Goal: Information Seeking & Learning: Find contact information

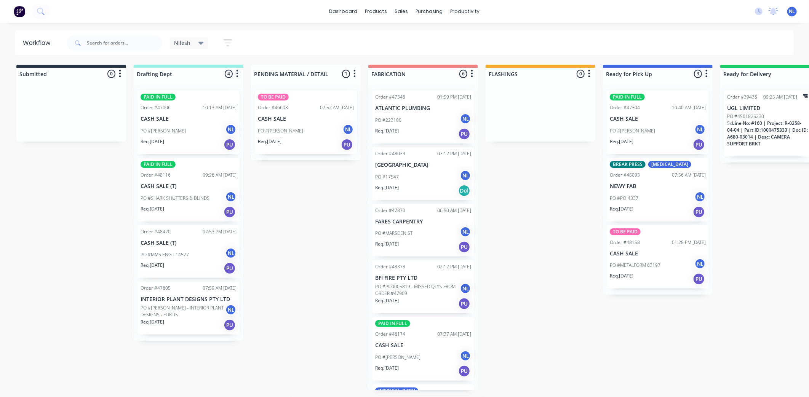
scroll to position [57, 0]
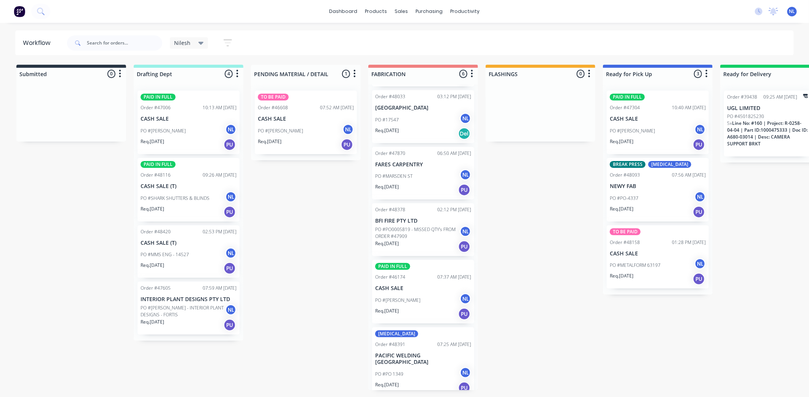
click at [407, 297] on p "PO #[PERSON_NAME]" at bounding box center [397, 300] width 45 height 7
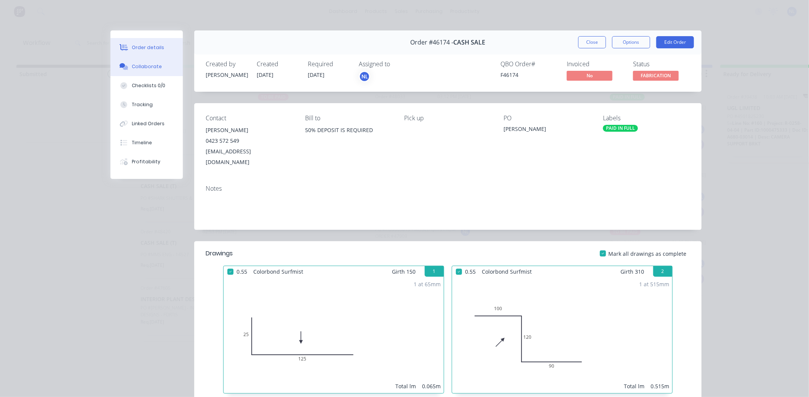
click at [143, 66] on div "Collaborate" at bounding box center [147, 66] width 30 height 7
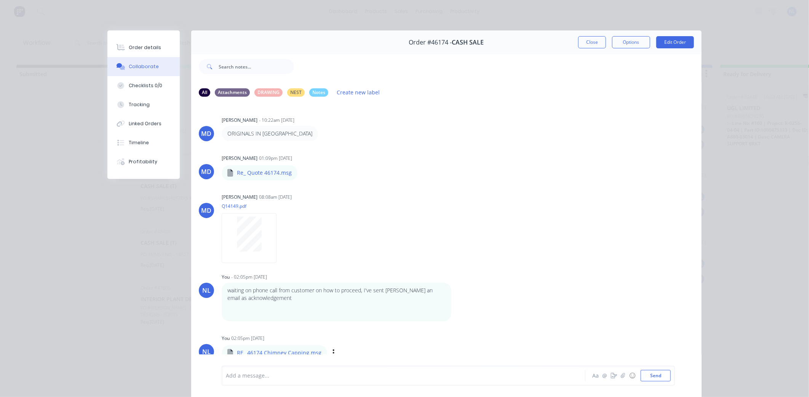
scroll to position [41, 0]
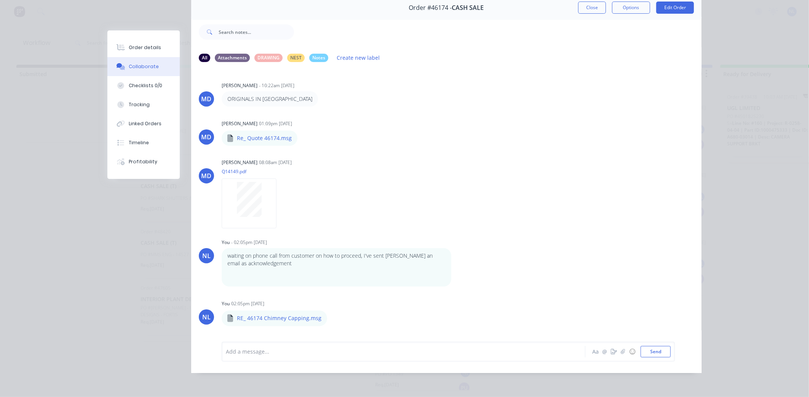
click at [308, 356] on div at bounding box center [392, 352] width 333 height 8
click at [657, 352] on button "Send" at bounding box center [656, 351] width 30 height 11
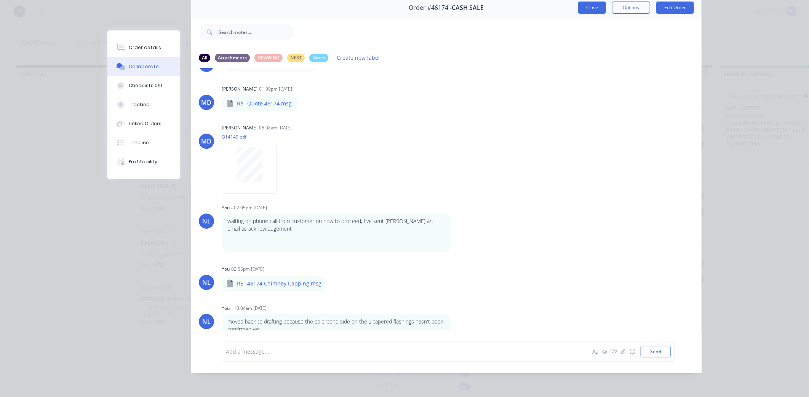
click at [591, 2] on button "Close" at bounding box center [592, 8] width 28 height 12
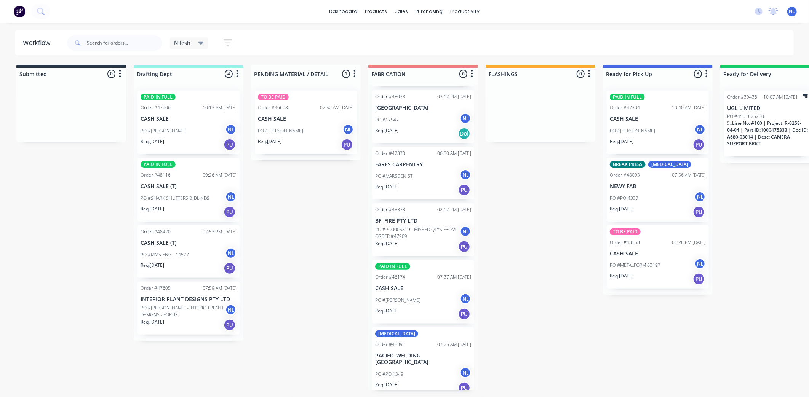
click at [548, 319] on div "Submitted 0 Sort By Created date Required date Order number Customer name Most …" at bounding box center [629, 228] width 1271 height 326
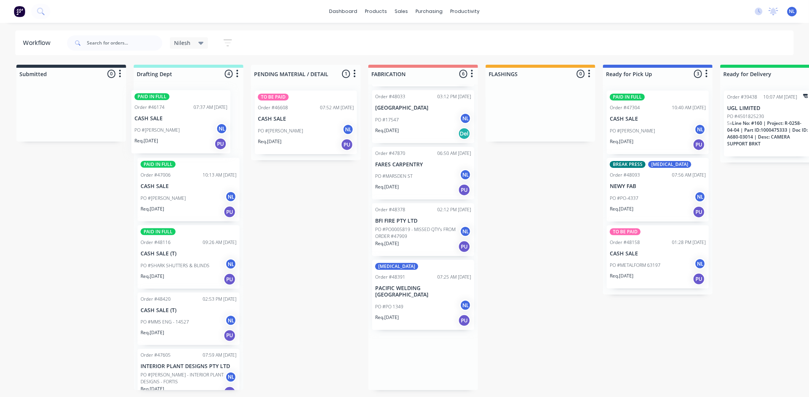
drag, startPoint x: 421, startPoint y: 292, endPoint x: 178, endPoint y: 123, distance: 296.4
click at [178, 123] on div "Submitted 0 Sort By Created date Required date Order number Customer name Most …" at bounding box center [629, 228] width 1271 height 326
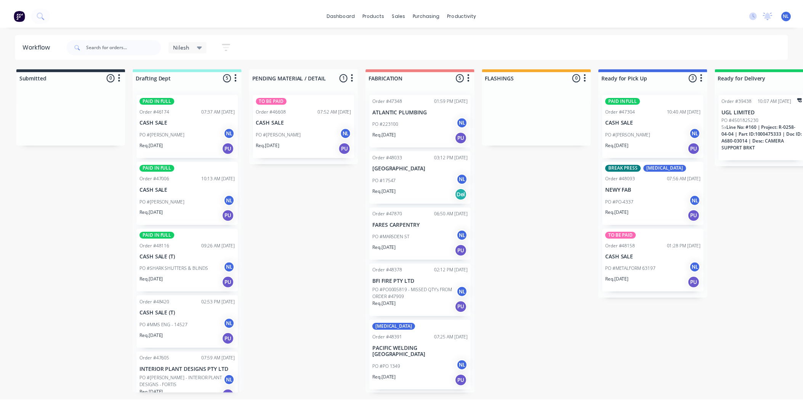
scroll to position [11, 0]
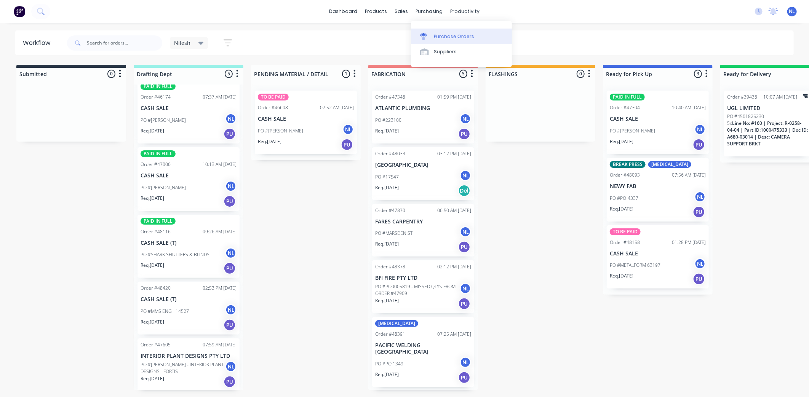
click at [459, 36] on div "Purchase Orders" at bounding box center [454, 36] width 40 height 7
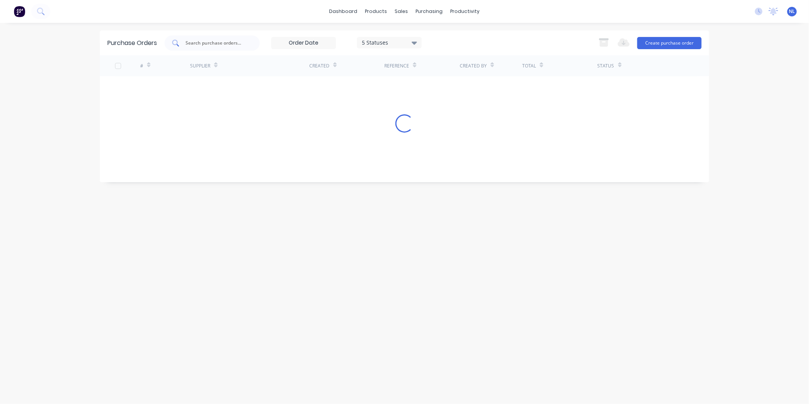
drag, startPoint x: 222, startPoint y: 45, endPoint x: 240, endPoint y: 50, distance: 18.8
click at [223, 45] on input "text" at bounding box center [216, 43] width 63 height 8
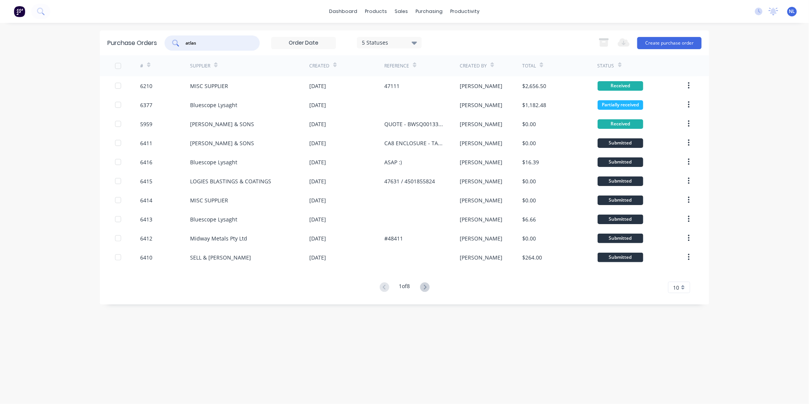
type input "atlas"
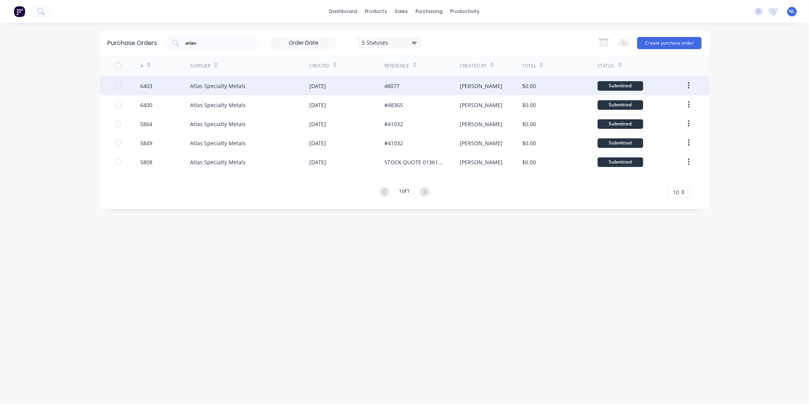
click at [248, 84] on div "Atlas Specialty Metals" at bounding box center [249, 85] width 119 height 19
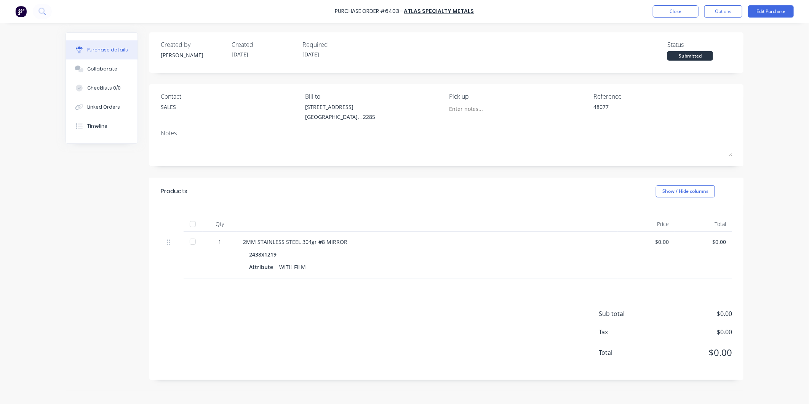
click at [681, 2] on div "Purchase Order #6403 - Atlas Specialty Metals Close Options Edit Purchase" at bounding box center [404, 11] width 809 height 23
click at [675, 17] on button "Close" at bounding box center [676, 11] width 46 height 12
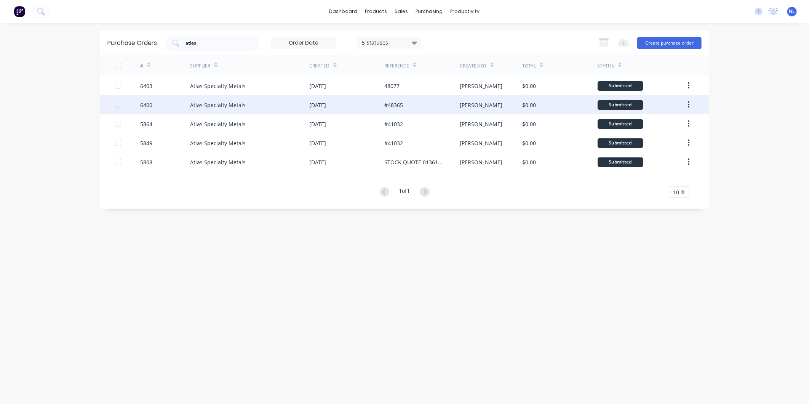
click at [388, 96] on div "#48365" at bounding box center [421, 104] width 75 height 19
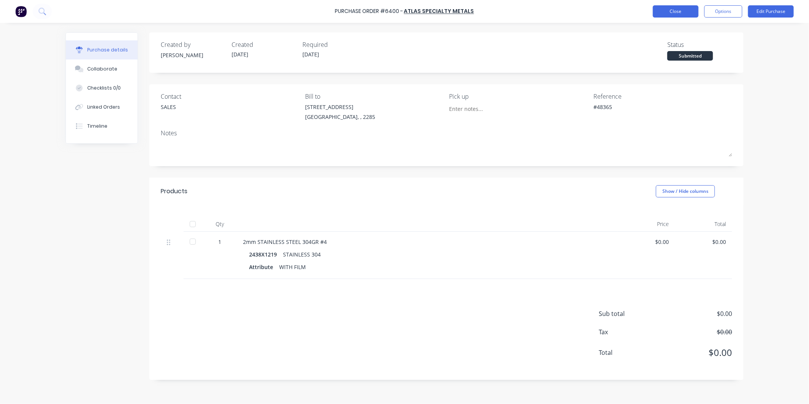
click at [679, 6] on button "Close" at bounding box center [676, 11] width 46 height 12
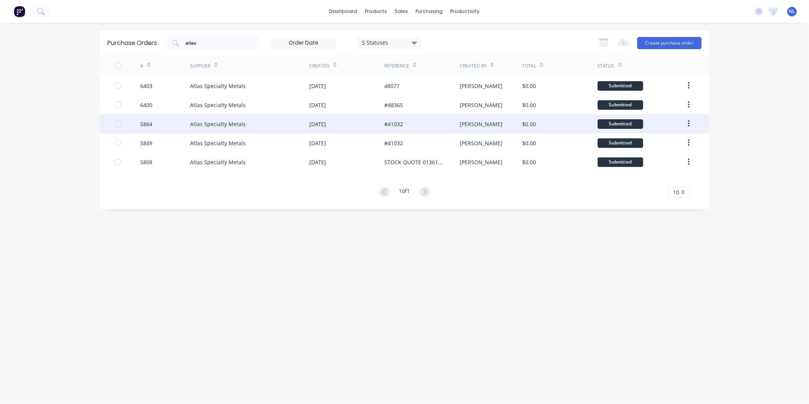
click at [391, 120] on div "#41032" at bounding box center [393, 124] width 19 height 8
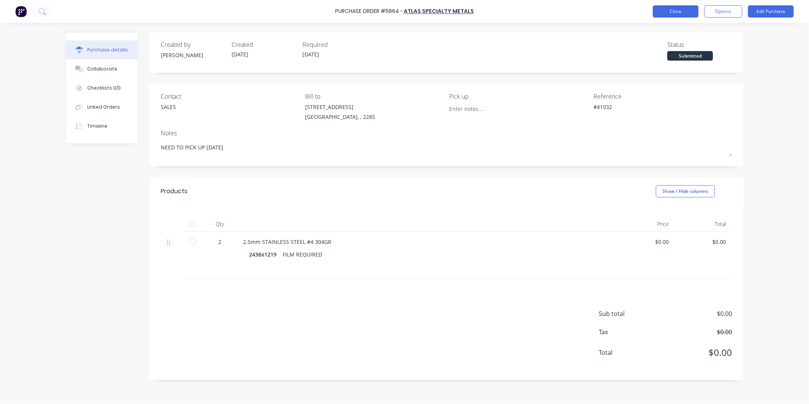
click at [676, 13] on button "Close" at bounding box center [676, 11] width 46 height 12
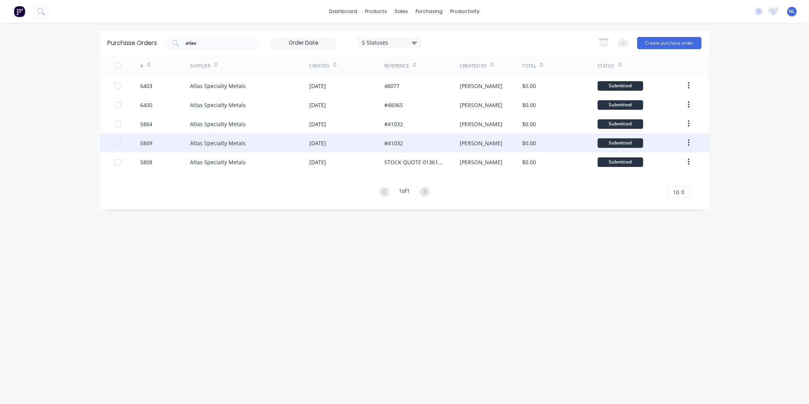
click at [386, 144] on div "#41032" at bounding box center [393, 143] width 19 height 8
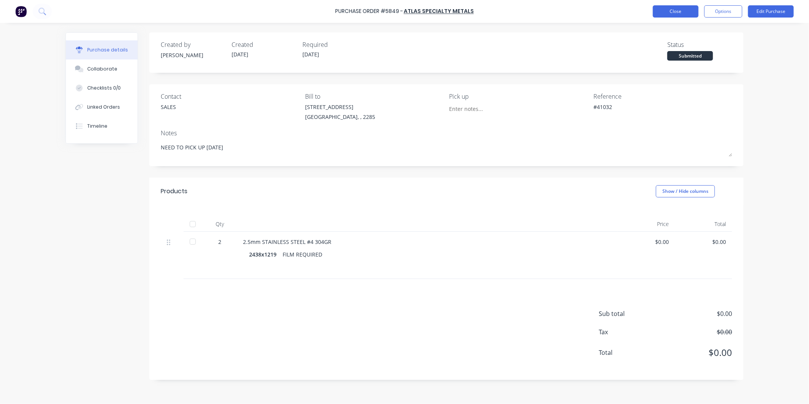
click at [655, 7] on button "Close" at bounding box center [676, 11] width 46 height 12
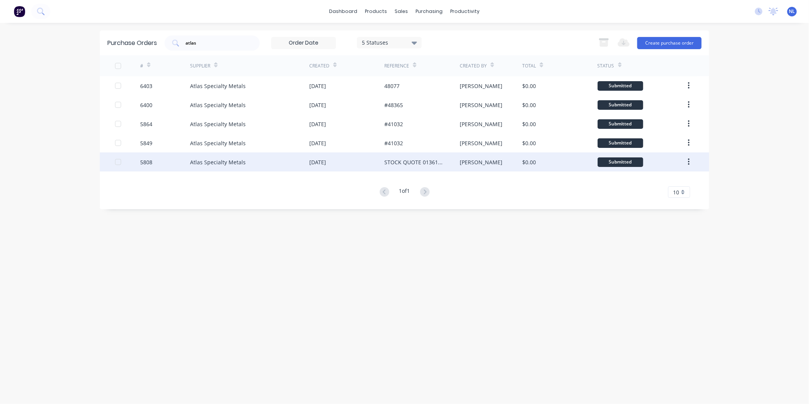
click at [424, 162] on div "STOCK QUOTE 0136160SQNW-1" at bounding box center [414, 162] width 60 height 8
type textarea "x"
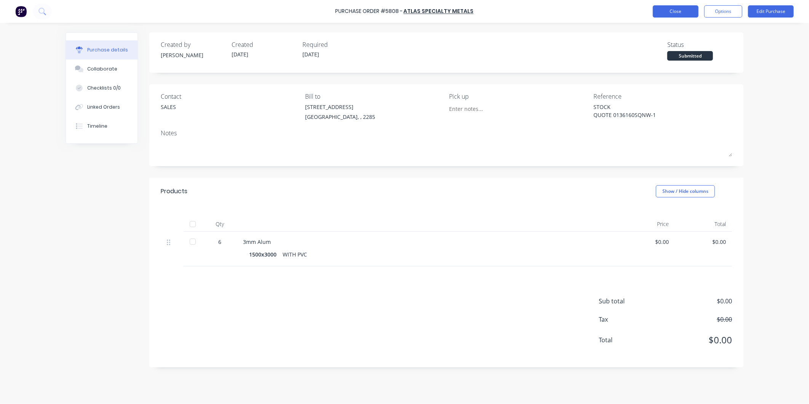
click at [683, 17] on button "Close" at bounding box center [676, 11] width 46 height 12
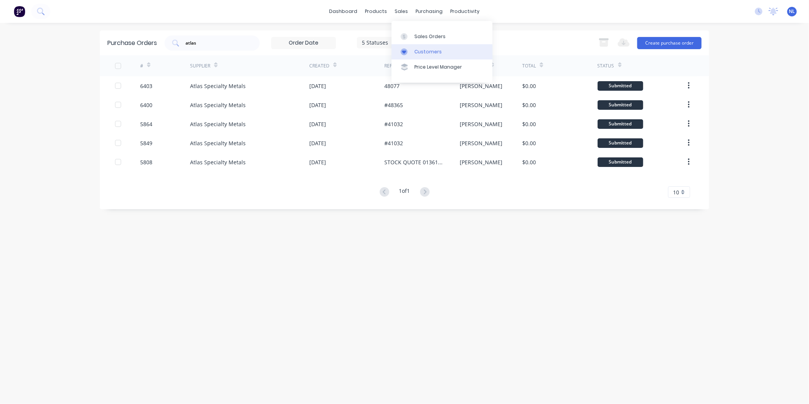
click at [438, 50] on div "Customers" at bounding box center [428, 51] width 27 height 7
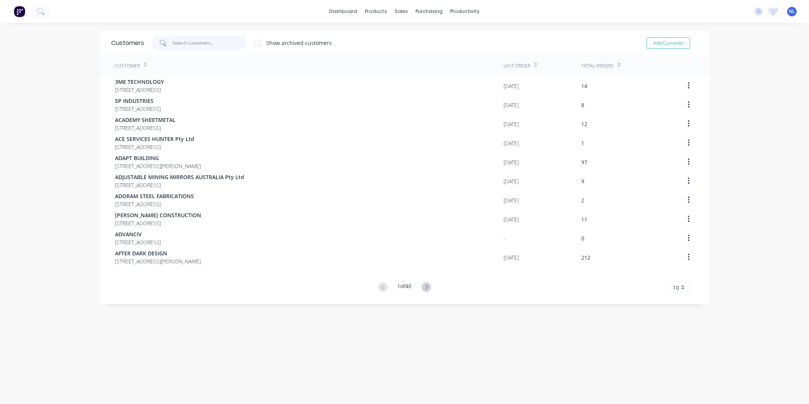
click at [219, 40] on input "text" at bounding box center [210, 42] width 74 height 15
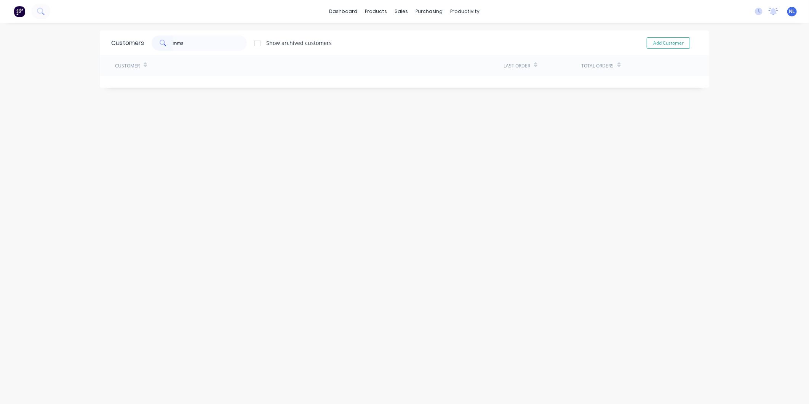
click at [256, 44] on div at bounding box center [257, 42] width 15 height 15
drag, startPoint x: 188, startPoint y: 40, endPoint x: 91, endPoint y: 41, distance: 96.4
click at [91, 41] on div "dashboard products sales purchasing productivity dashboard products Product Cat…" at bounding box center [404, 202] width 809 height 404
type input "MMS"
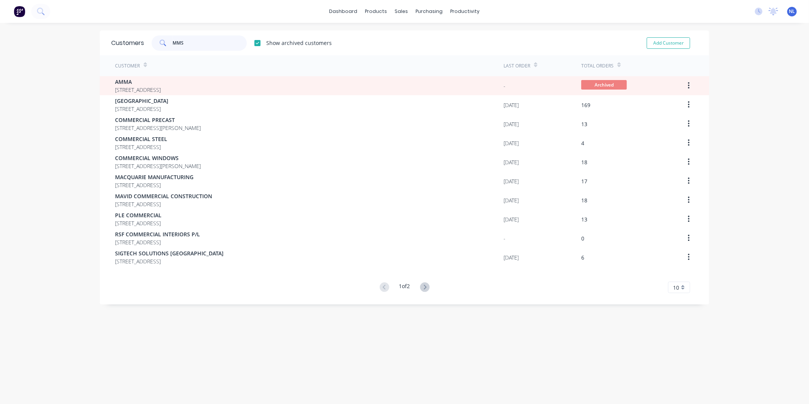
click at [223, 46] on input "MMS" at bounding box center [210, 42] width 74 height 15
click at [258, 45] on div at bounding box center [257, 42] width 15 height 15
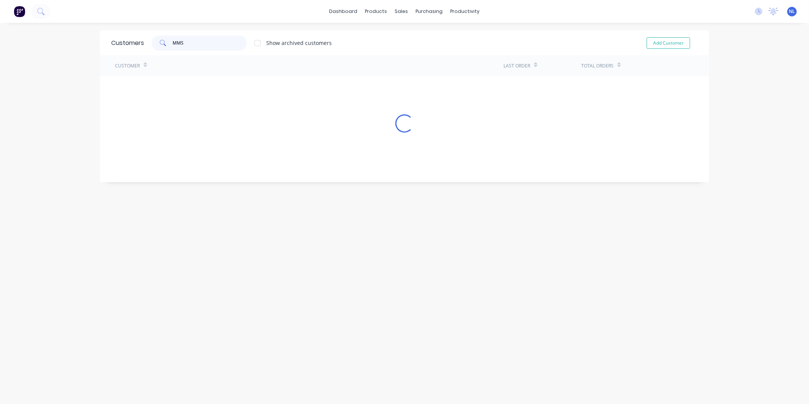
click at [226, 42] on input "MMS" at bounding box center [210, 42] width 74 height 15
drag, startPoint x: 201, startPoint y: 47, endPoint x: 158, endPoint y: 46, distance: 43.4
click at [158, 46] on div "MMS" at bounding box center [199, 42] width 95 height 15
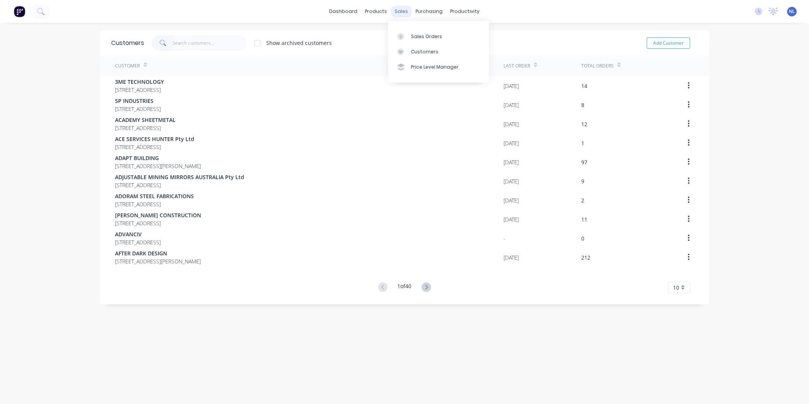
click at [399, 17] on div "sales" at bounding box center [401, 11] width 21 height 11
click at [420, 43] on link "Sales Orders" at bounding box center [438, 36] width 101 height 15
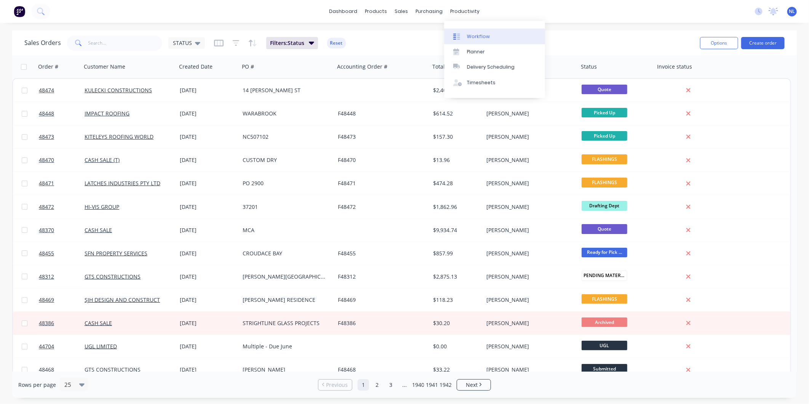
click at [462, 33] on div at bounding box center [458, 36] width 11 height 7
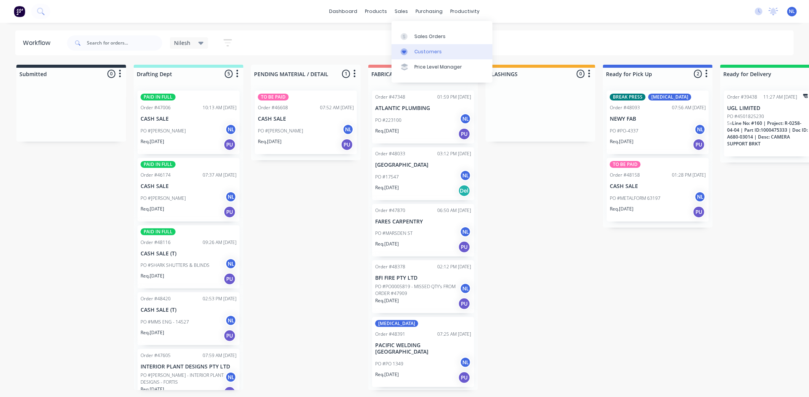
click at [420, 54] on div "Customers" at bounding box center [428, 51] width 27 height 7
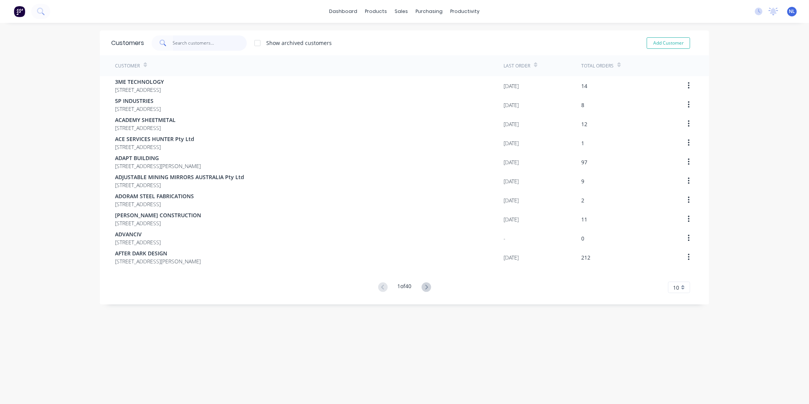
click at [230, 48] on input "text" at bounding box center [210, 42] width 74 height 15
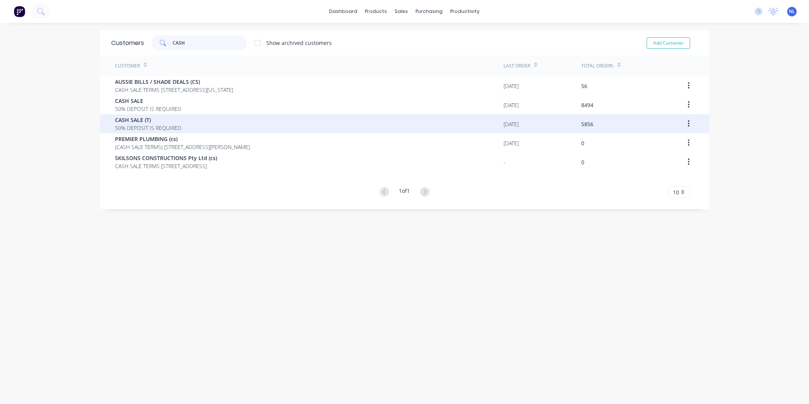
type input "CASH"
click at [144, 120] on span "CASH SALE (T)" at bounding box center [148, 120] width 66 height 8
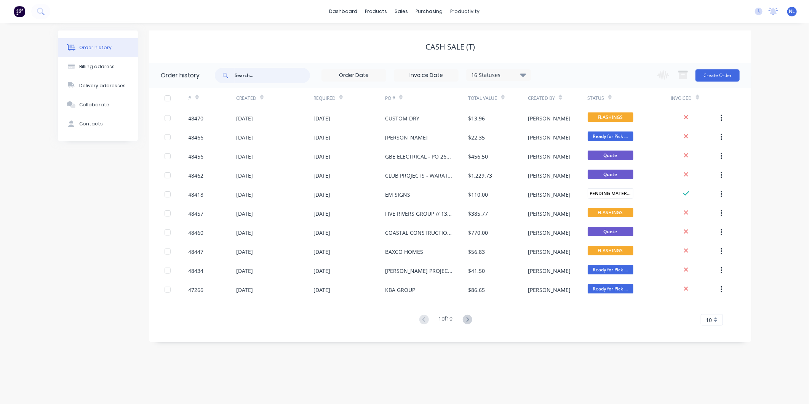
click at [297, 71] on input "text" at bounding box center [272, 75] width 75 height 15
type input "MMS"
click at [508, 82] on div "MMS 16 Statuses Invoice Status Invoiced Not Invoiced Partial Order Status All A…" at bounding box center [373, 75] width 316 height 25
click at [509, 75] on div "16 Statuses" at bounding box center [499, 75] width 64 height 8
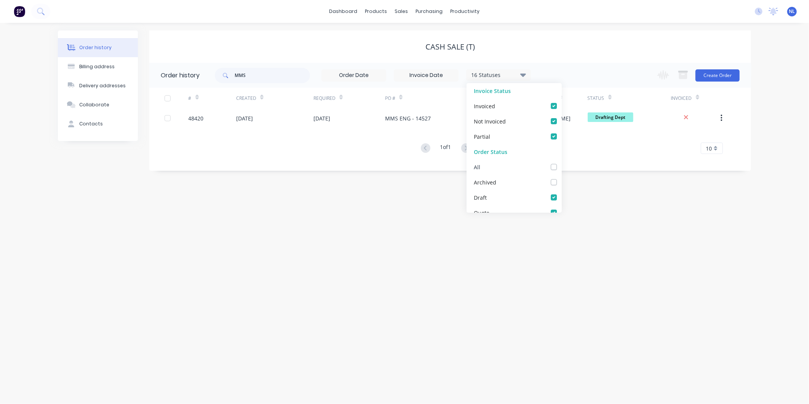
click at [547, 162] on div "All" at bounding box center [514, 166] width 95 height 15
click at [562, 163] on label at bounding box center [562, 163] width 0 height 0
click at [562, 166] on input "checkbox" at bounding box center [565, 166] width 6 height 7
checkbox input "true"
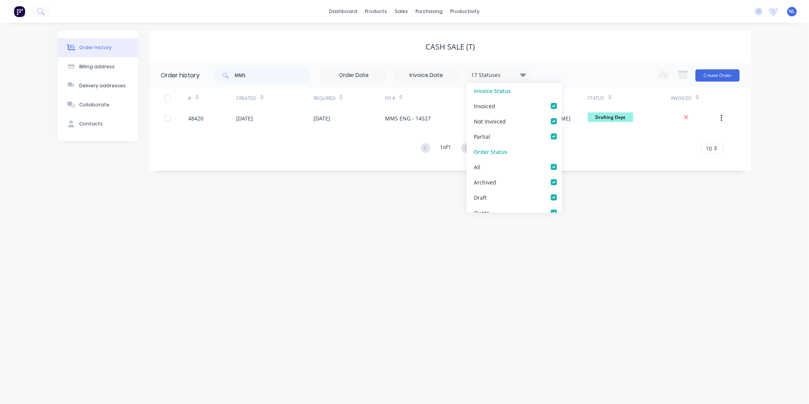
click at [581, 49] on div "CASH SALE (T)" at bounding box center [450, 46] width 602 height 9
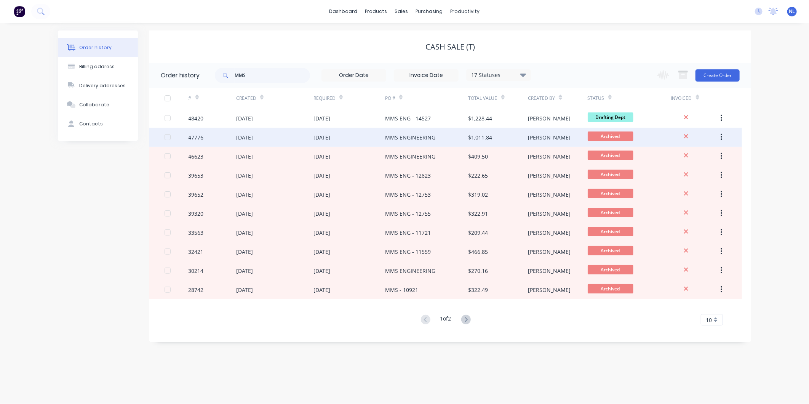
click at [517, 142] on div "$1,011.84" at bounding box center [498, 137] width 59 height 19
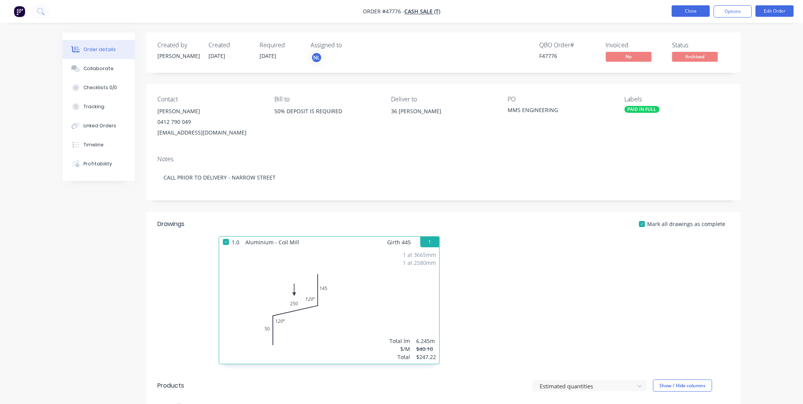
click at [692, 16] on button "Close" at bounding box center [691, 10] width 38 height 11
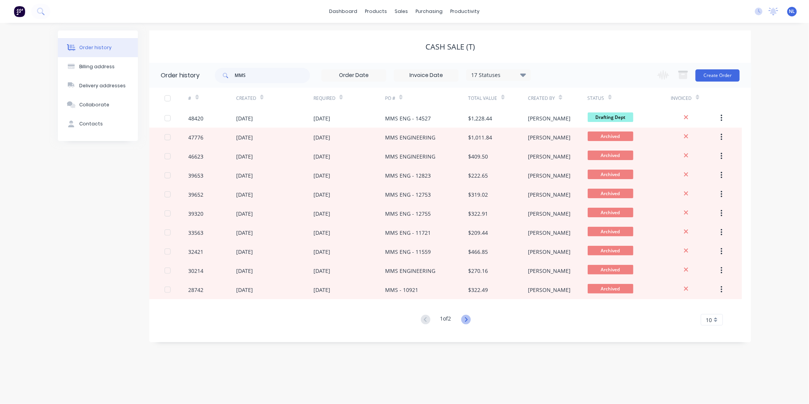
click at [466, 321] on icon at bounding box center [466, 320] width 10 height 10
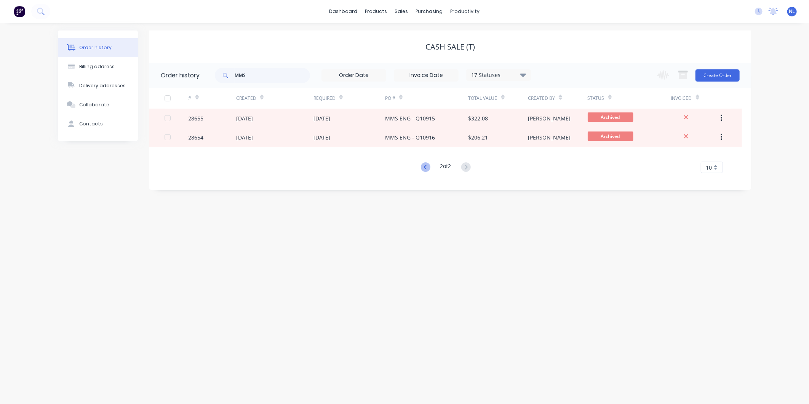
click at [425, 167] on icon at bounding box center [426, 167] width 10 height 10
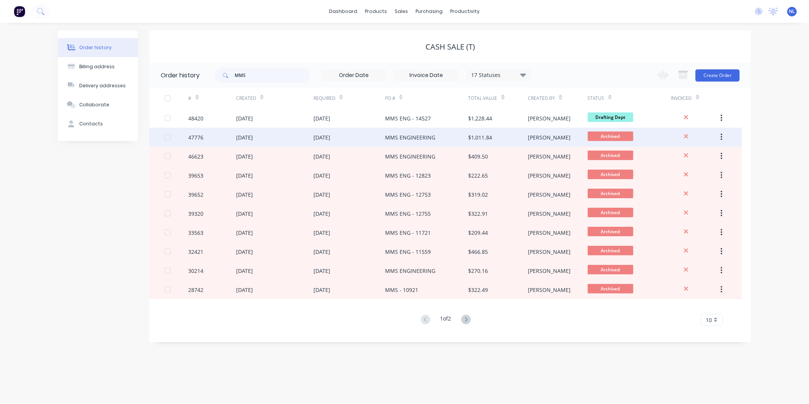
click at [568, 142] on div "[PERSON_NAME]" at bounding box center [557, 137] width 59 height 19
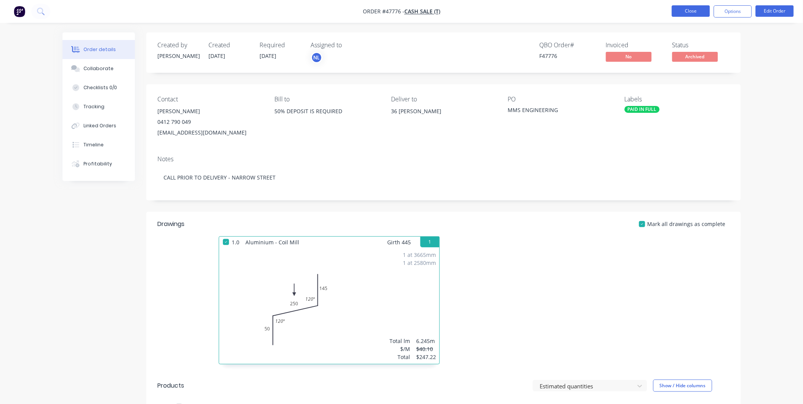
click at [678, 9] on button "Close" at bounding box center [691, 10] width 38 height 11
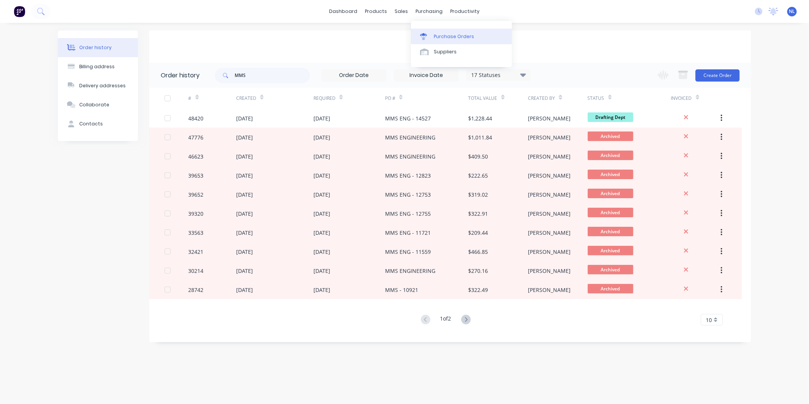
click at [435, 29] on link "Purchase Orders" at bounding box center [461, 36] width 101 height 15
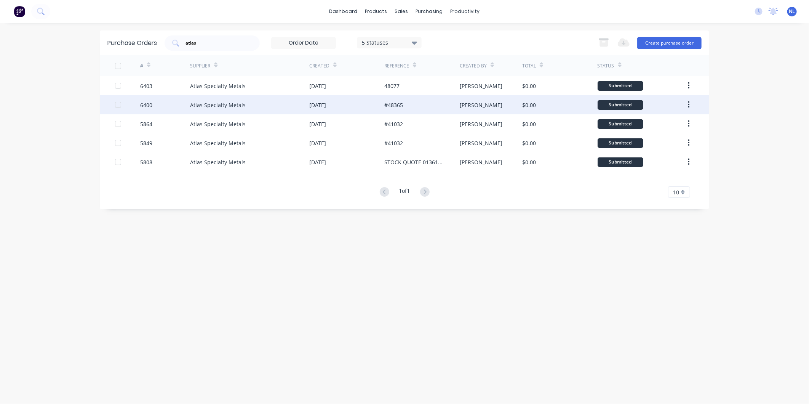
click at [470, 98] on div "[PERSON_NAME]" at bounding box center [491, 104] width 63 height 19
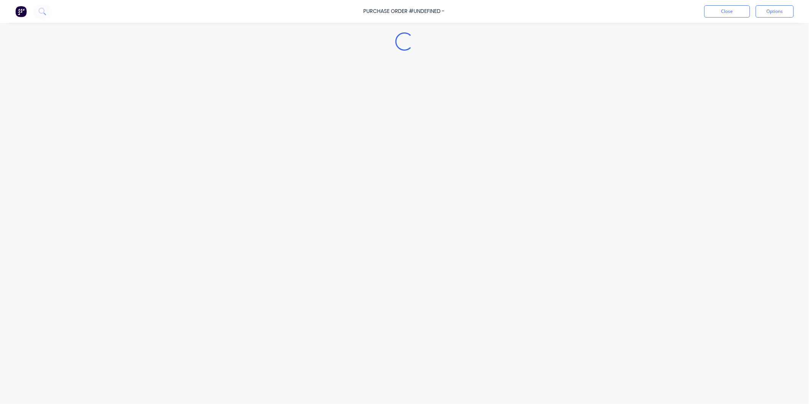
type textarea "x"
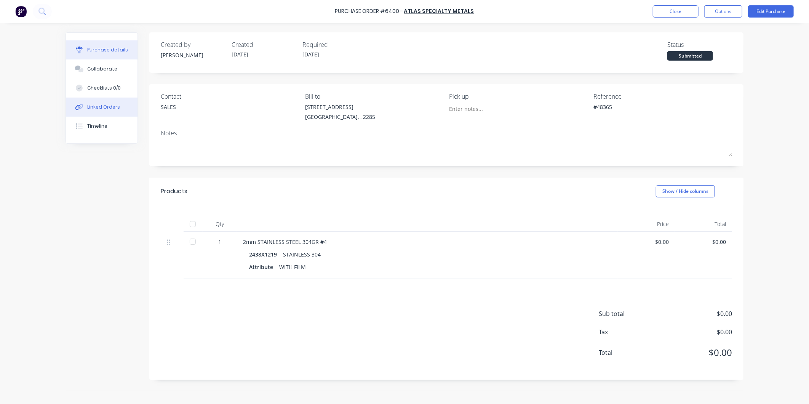
click at [111, 100] on button "Linked Orders" at bounding box center [102, 107] width 72 height 19
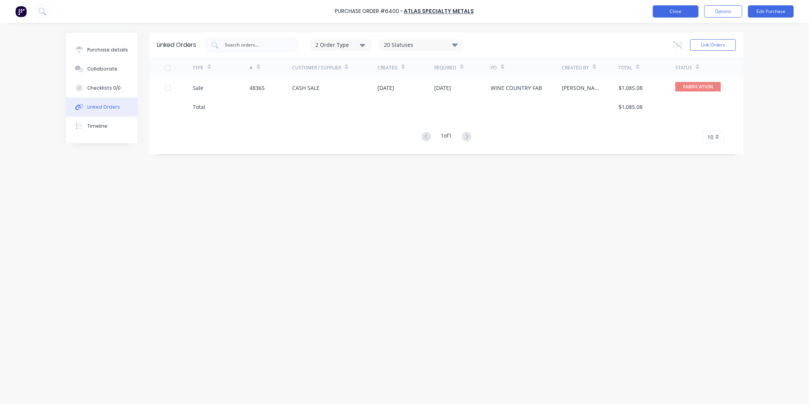
click at [660, 10] on button "Close" at bounding box center [676, 11] width 46 height 12
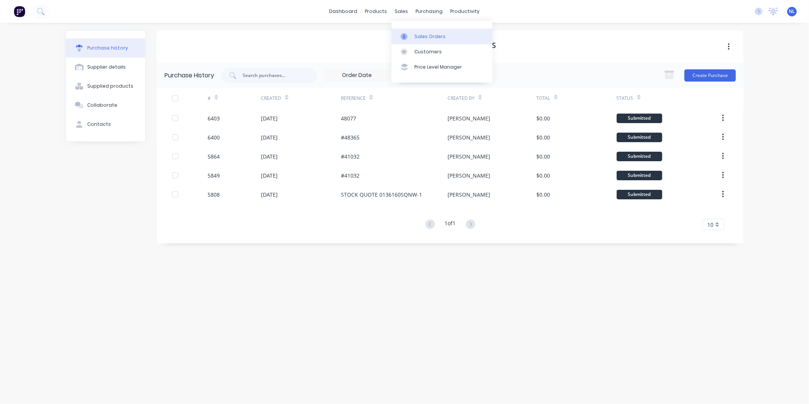
click at [405, 32] on link "Sales Orders" at bounding box center [442, 36] width 101 height 15
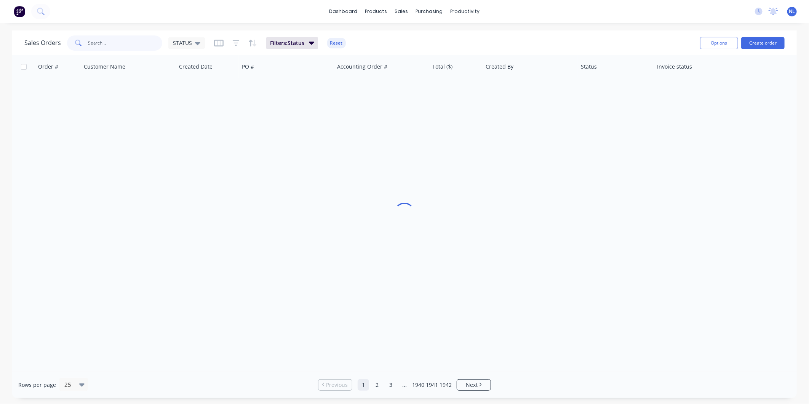
click at [100, 43] on input "text" at bounding box center [125, 42] width 74 height 15
click at [307, 44] on button "Filters: Status" at bounding box center [292, 43] width 52 height 12
click at [100, 46] on input "text" at bounding box center [125, 42] width 74 height 15
type input "0005873"
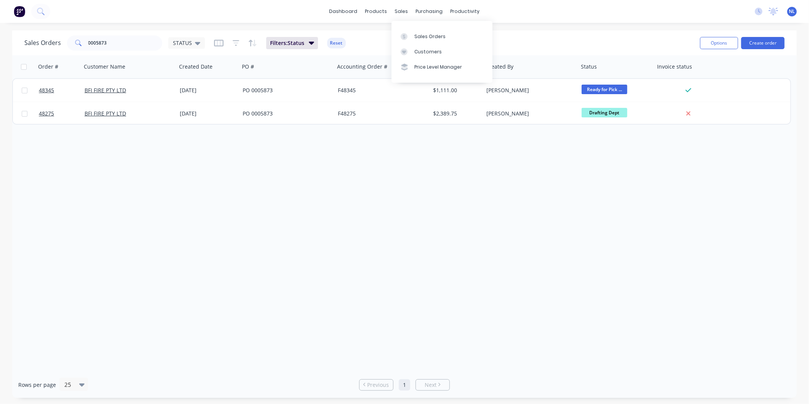
drag, startPoint x: 406, startPoint y: 10, endPoint x: 592, endPoint y: 18, distance: 186.1
click at [592, 18] on div "dashboard products sales purchasing productivity dashboard products Product Cat…" at bounding box center [404, 11] width 809 height 23
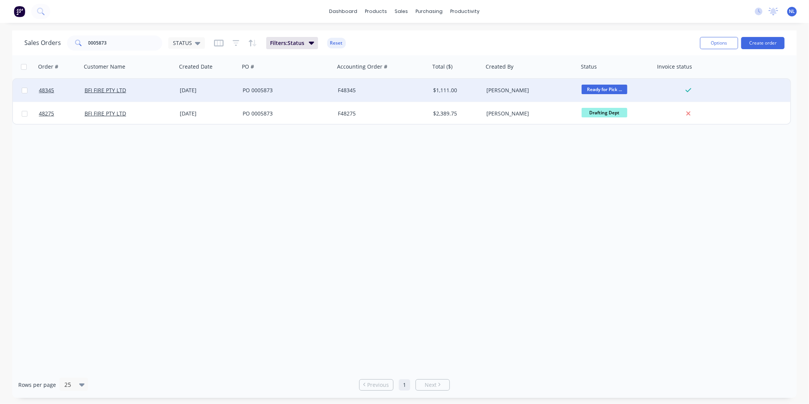
click at [273, 94] on div "PO 0005873" at bounding box center [287, 90] width 95 height 23
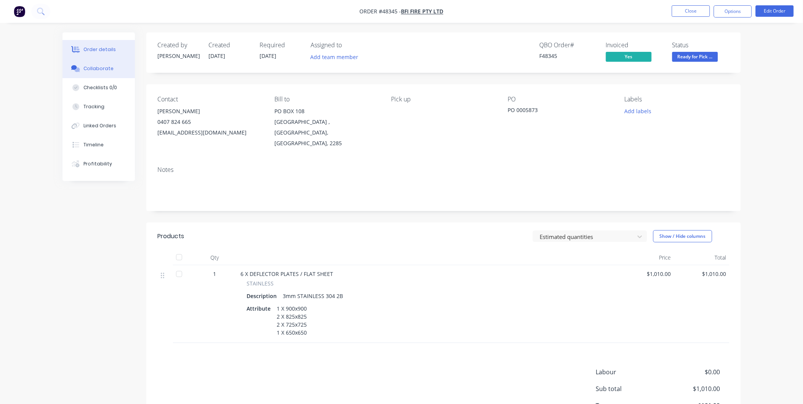
click at [103, 66] on div "Collaborate" at bounding box center [98, 68] width 30 height 7
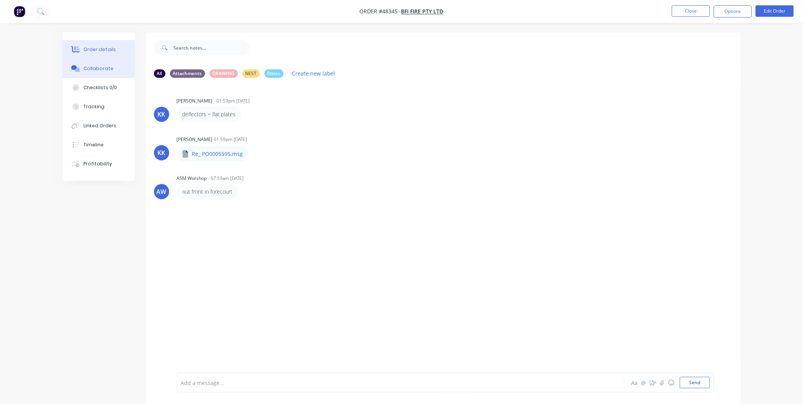
click at [108, 50] on div "Order details" at bounding box center [99, 49] width 32 height 7
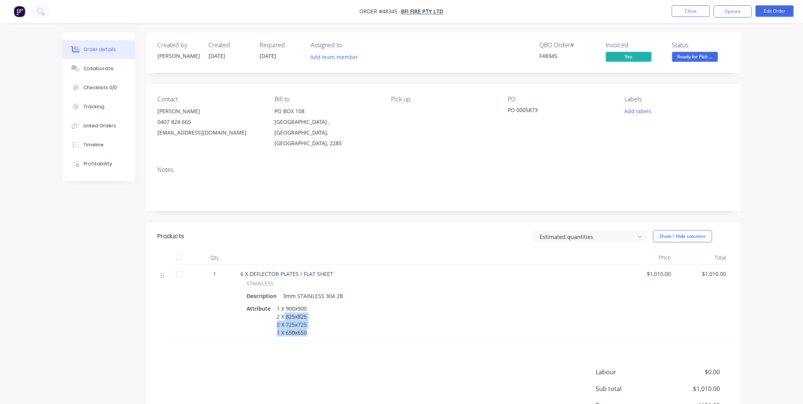
drag, startPoint x: 308, startPoint y: 323, endPoint x: 282, endPoint y: 305, distance: 31.4
click at [282, 305] on div "1 X 900x900 2 X 825x825 2 X 725x725 1 X 650x650" at bounding box center [292, 320] width 36 height 35
drag, startPoint x: 282, startPoint y: 305, endPoint x: 206, endPoint y: 321, distance: 78.2
click at [206, 321] on div "1" at bounding box center [215, 304] width 46 height 78
click at [694, 2] on nav "Order #48345 - BFI FIRE PTY LTD Close Options Edit Order" at bounding box center [401, 11] width 803 height 23
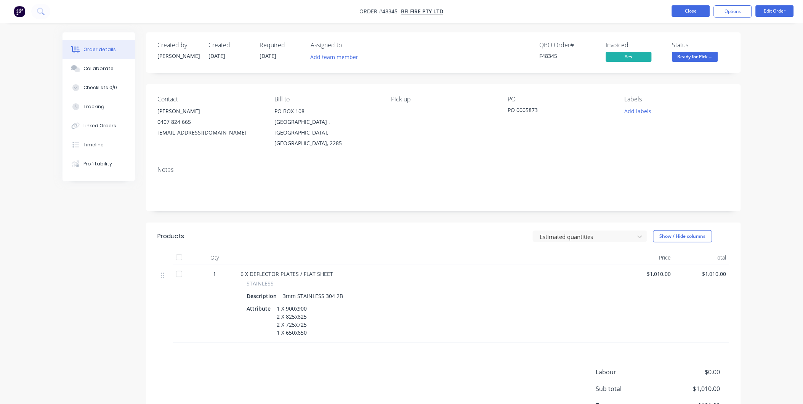
click at [687, 16] on button "Close" at bounding box center [691, 10] width 38 height 11
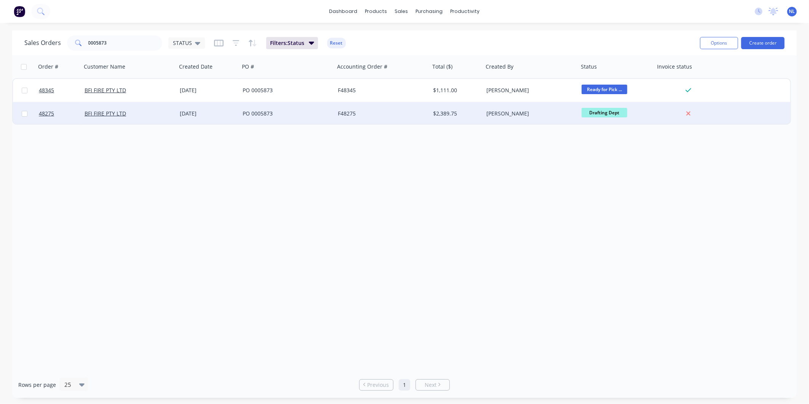
click at [356, 115] on div "F48275" at bounding box center [380, 114] width 85 height 8
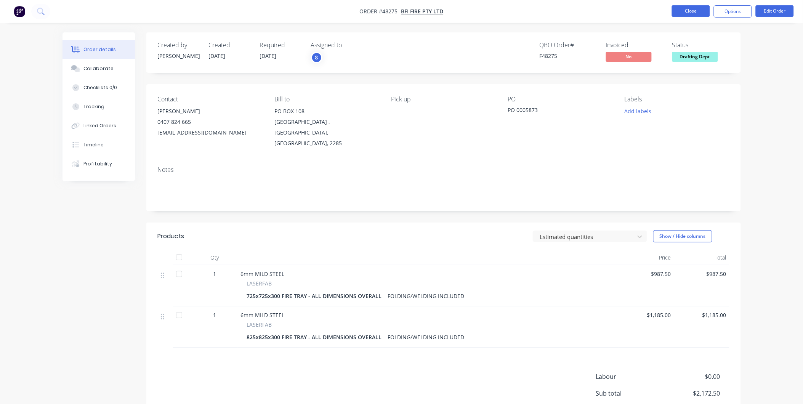
click at [689, 9] on button "Close" at bounding box center [691, 10] width 38 height 11
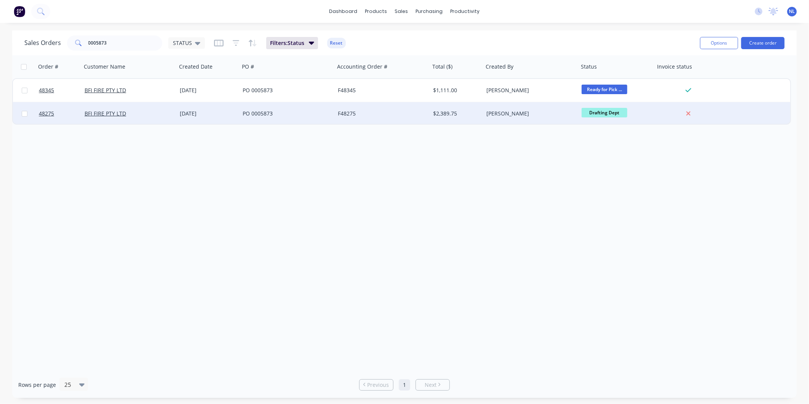
click at [453, 109] on div "$2,389.75" at bounding box center [456, 113] width 53 height 23
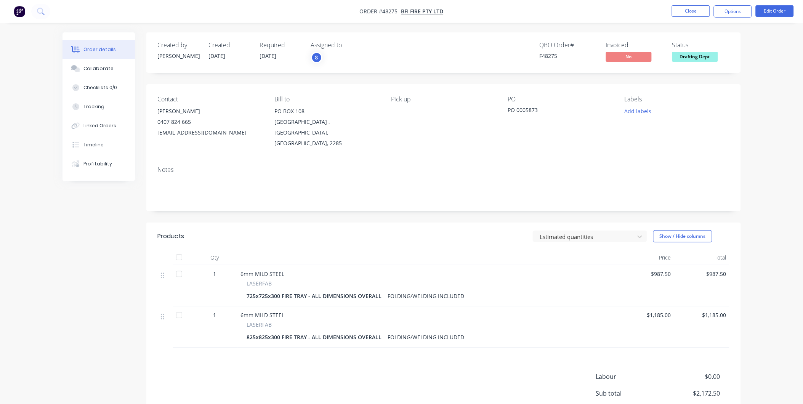
drag, startPoint x: 284, startPoint y: 59, endPoint x: 239, endPoint y: 51, distance: 46.0
click at [239, 51] on div "Created by [PERSON_NAME] Created [DATE] Required [DATE] Assigned to S" at bounding box center [272, 53] width 229 height 22
click at [422, 292] on div "6mm MILD STEEL LASERFAB 725x725x300 FIRE TRAY - ALL DIMENSIONS OVERALL FOLDING/…" at bounding box center [428, 285] width 381 height 41
click at [215, 135] on div "[EMAIL_ADDRESS][DOMAIN_NAME]" at bounding box center [210, 132] width 104 height 11
drag, startPoint x: 215, startPoint y: 134, endPoint x: 157, endPoint y: 132, distance: 57.9
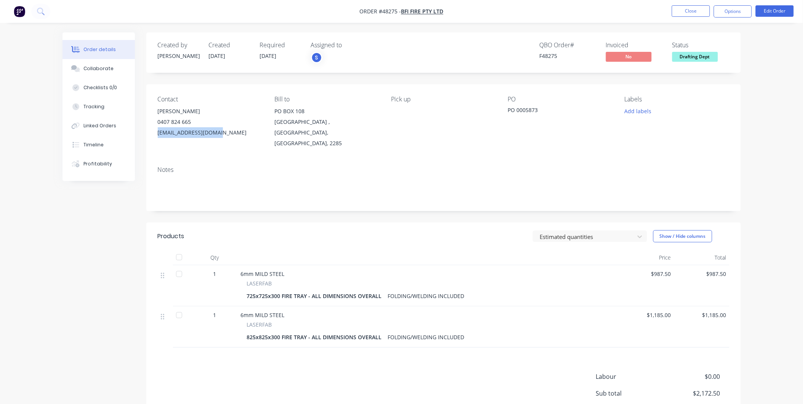
click at [157, 132] on div "Contact [PERSON_NAME] [PHONE_NUMBER] [EMAIL_ADDRESS][DOMAIN_NAME] Bill to [GEOG…" at bounding box center [443, 122] width 594 height 76
copy div "[EMAIL_ADDRESS][DOMAIN_NAME]"
click at [692, 15] on button "Close" at bounding box center [691, 10] width 38 height 11
